Goal: Communication & Community: Answer question/provide support

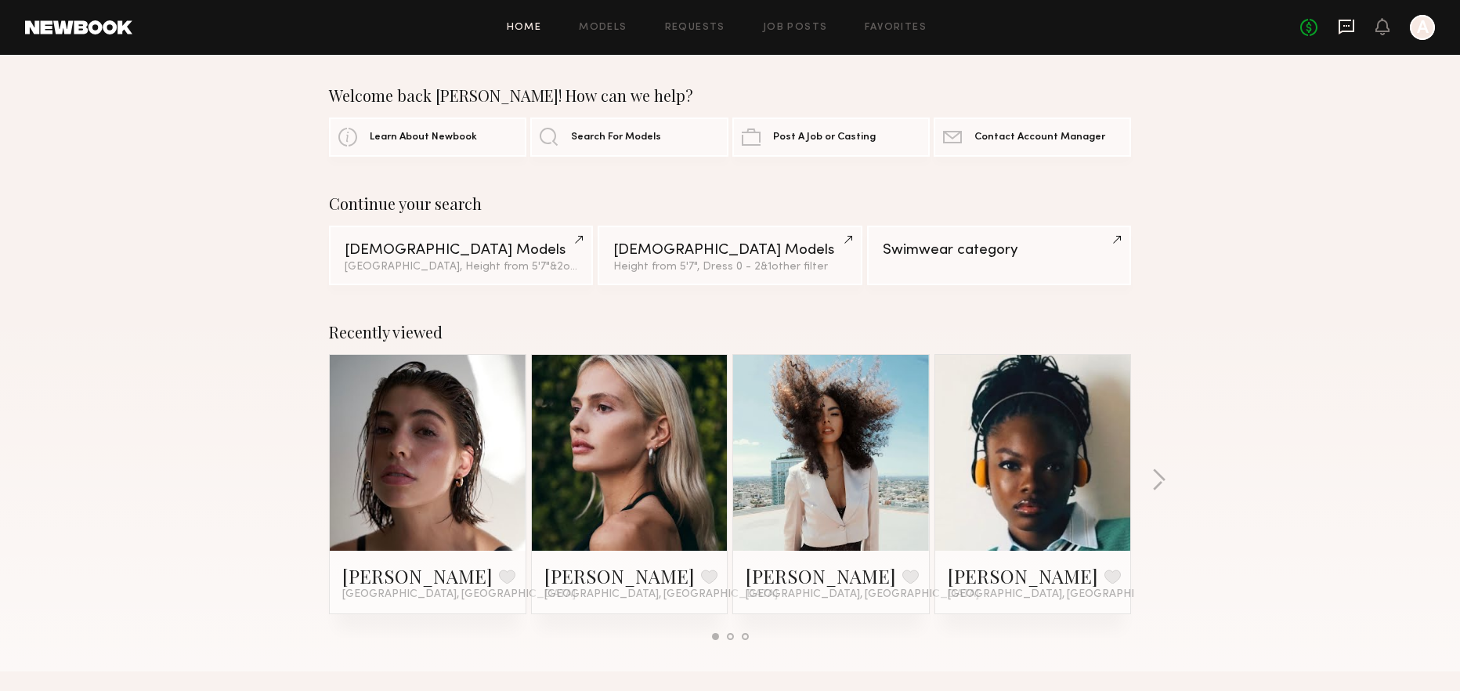
click at [1337, 31] on icon at bounding box center [1345, 26] width 17 height 17
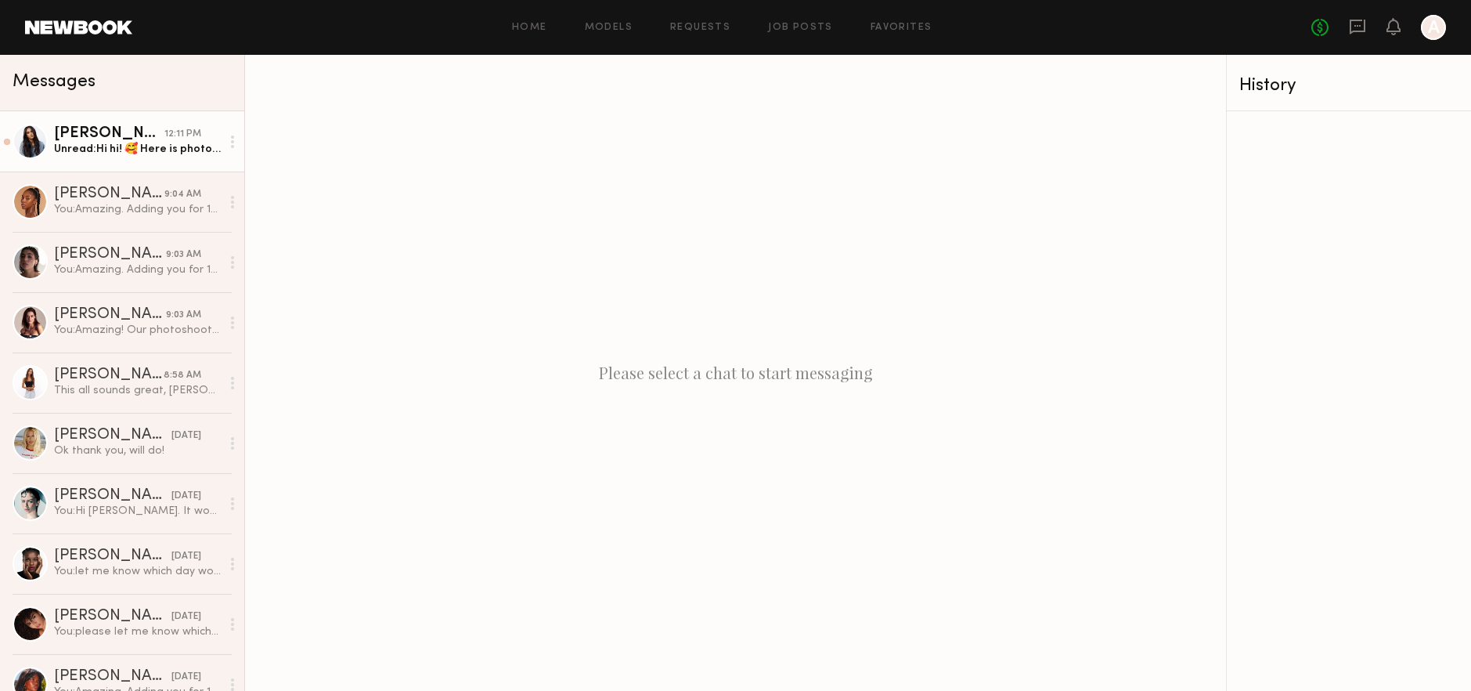
click at [88, 149] on div "Unread: Hi hi! 🥰 Here is photo of feet! Let me know if you need more ❤️" at bounding box center [137, 149] width 167 height 15
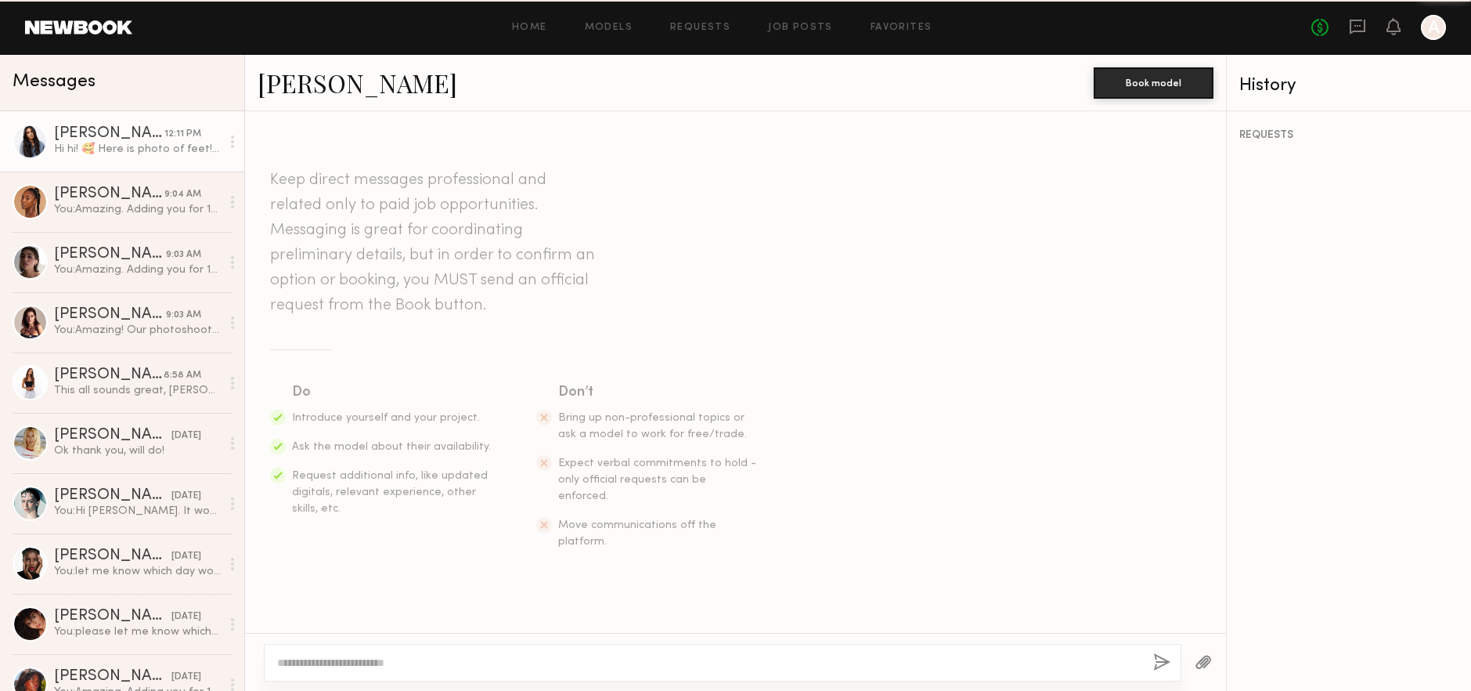
scroll to position [1860, 0]
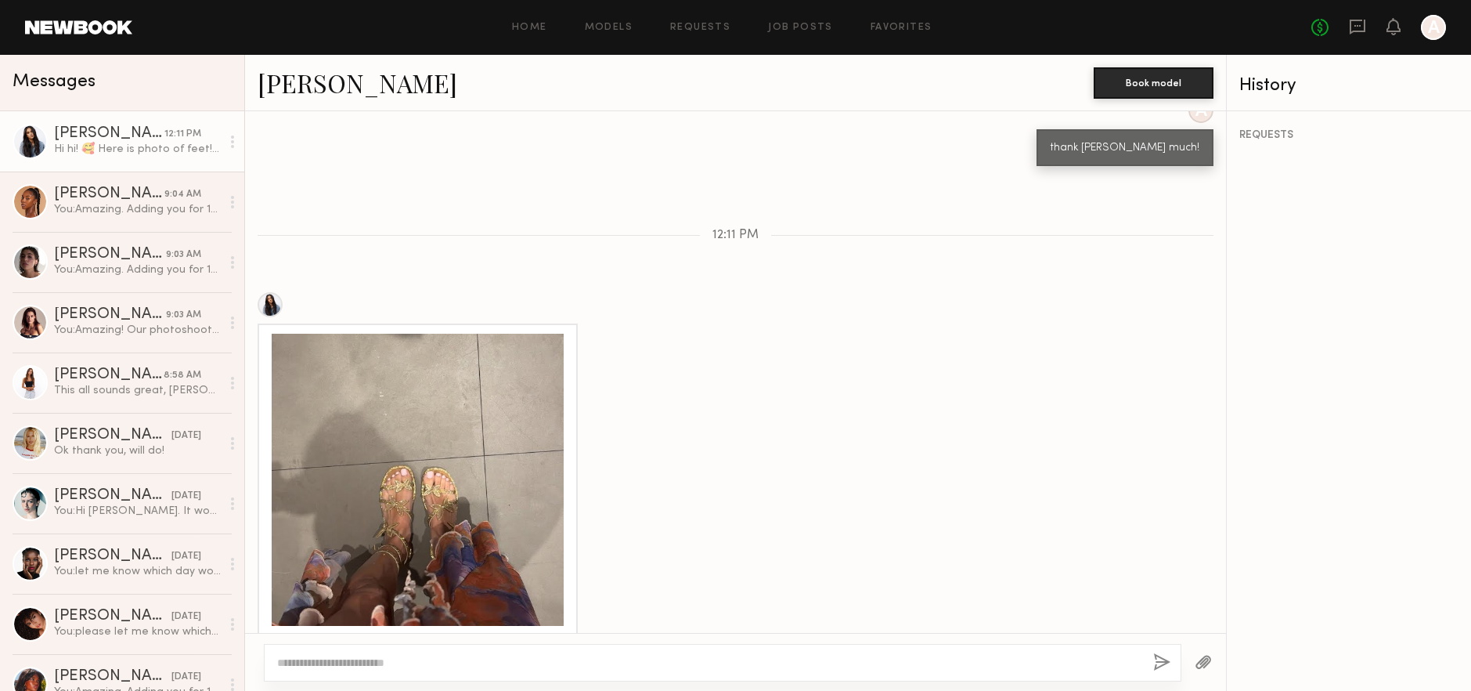
click at [404, 462] on div at bounding box center [418, 480] width 292 height 292
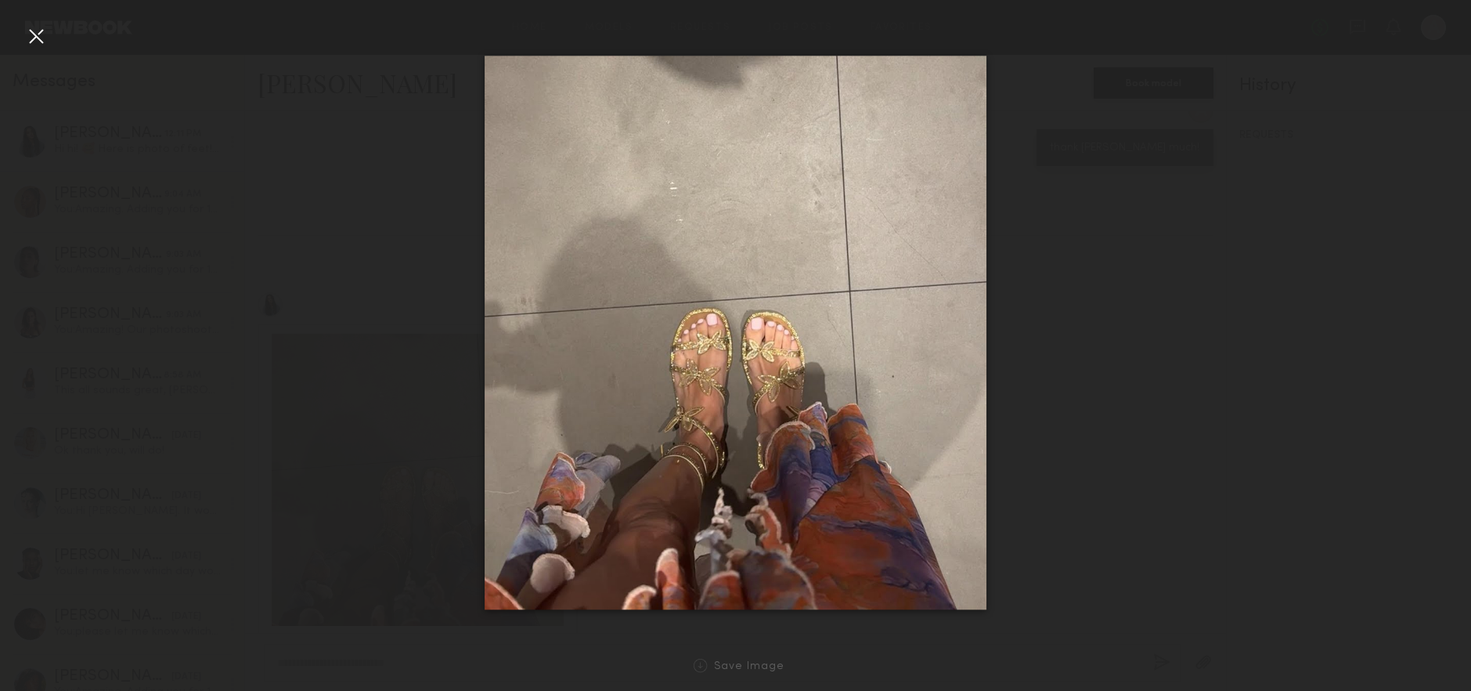
click at [404, 462] on div at bounding box center [418, 480] width 292 height 292
click at [37, 38] on div at bounding box center [35, 35] width 25 height 25
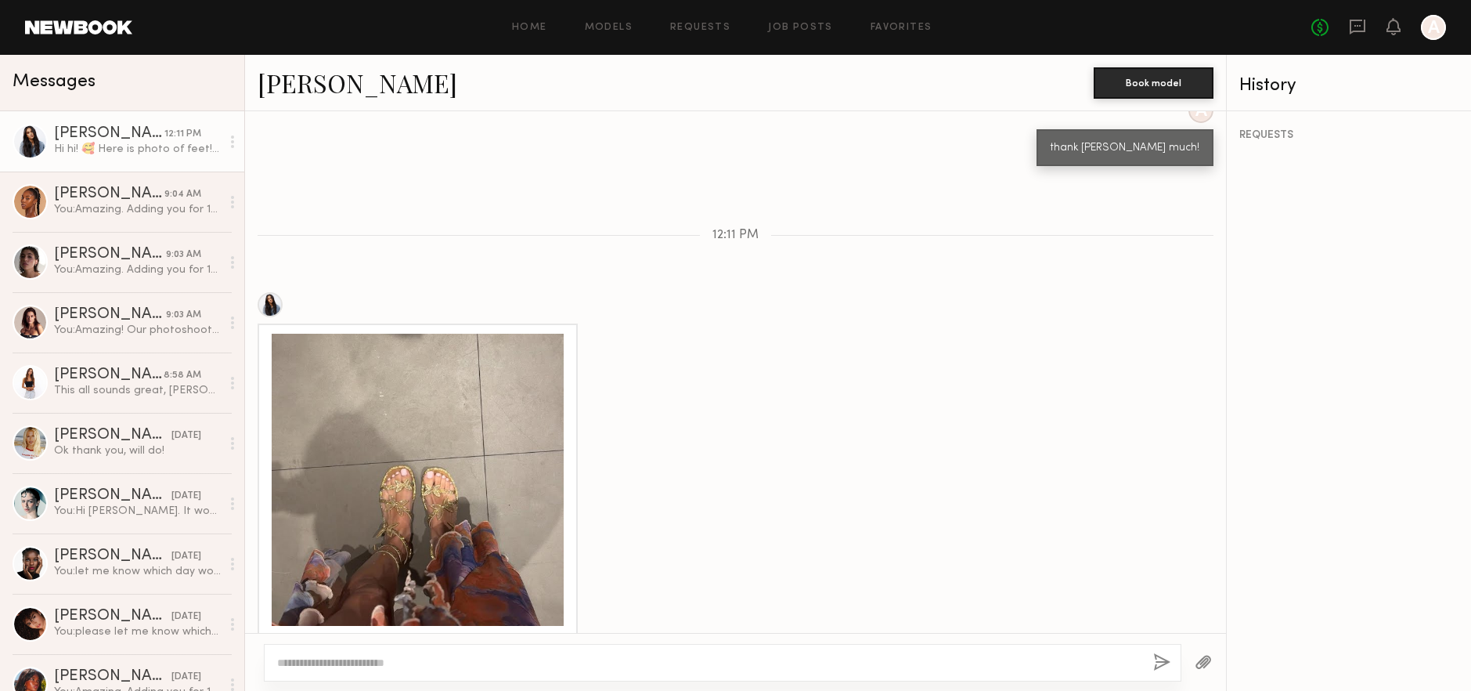
click at [67, 133] on div "[PERSON_NAME]" at bounding box center [109, 134] width 110 height 16
click at [81, 214] on div "You: Amazing. Adding you for 10/8! Our photoshoot will be more focused on the p…" at bounding box center [137, 209] width 167 height 15
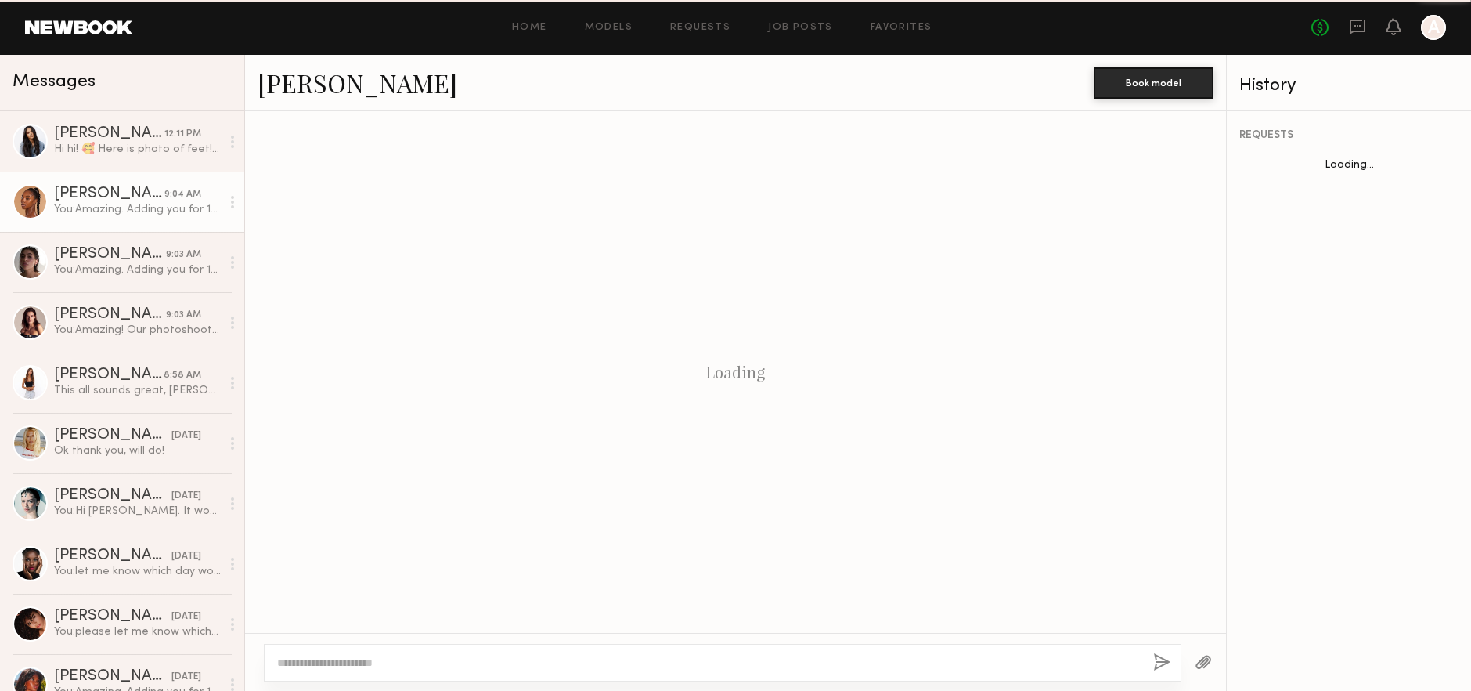
scroll to position [1088, 0]
